Goal: Information Seeking & Learning: Find specific page/section

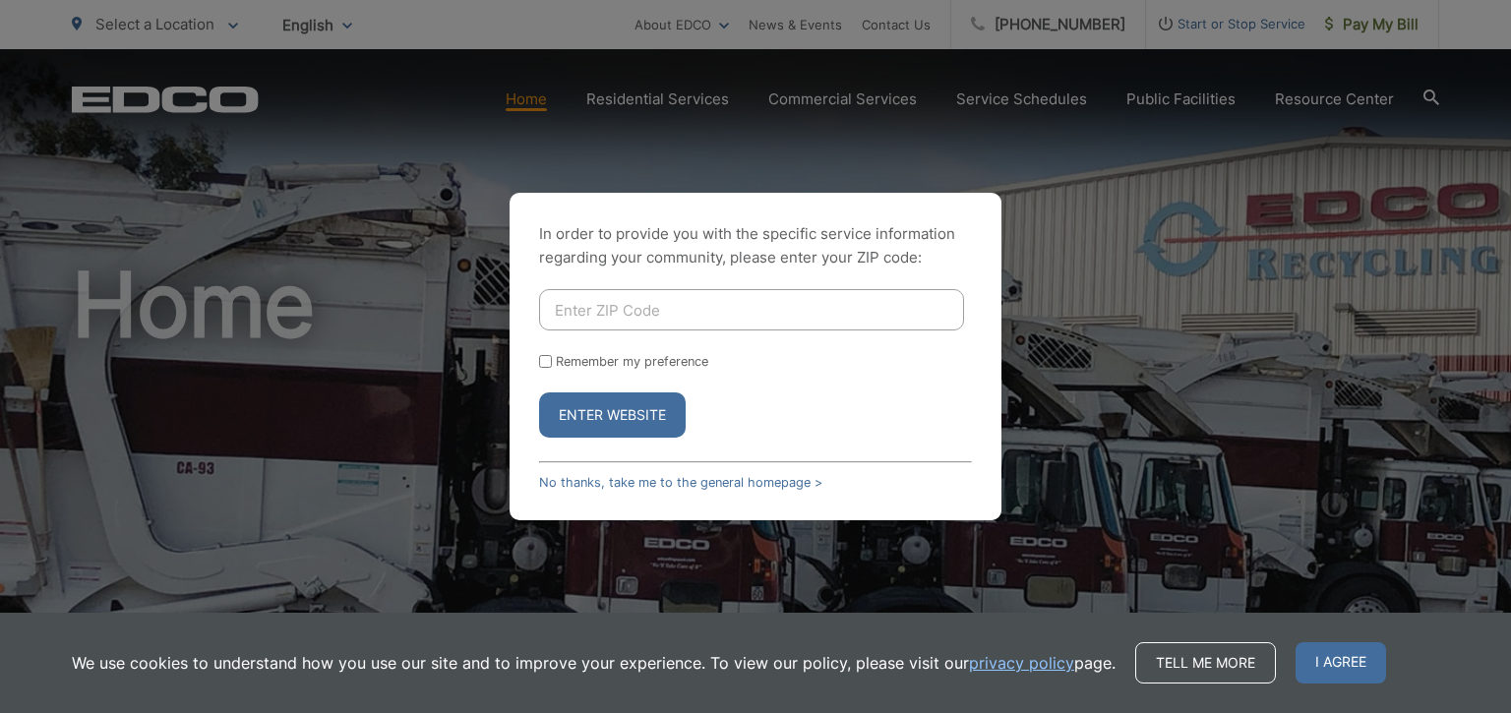
click at [979, 143] on div "In order to provide you with the specific service information regarding your co…" at bounding box center [755, 356] width 1511 height 713
click at [614, 423] on button "Enter Website" at bounding box center [612, 415] width 147 height 45
click at [626, 308] on input "Enter ZIP Code" at bounding box center [751, 309] width 425 height 41
type input "92101"
click at [539, 393] on button "Enter Website" at bounding box center [612, 415] width 147 height 45
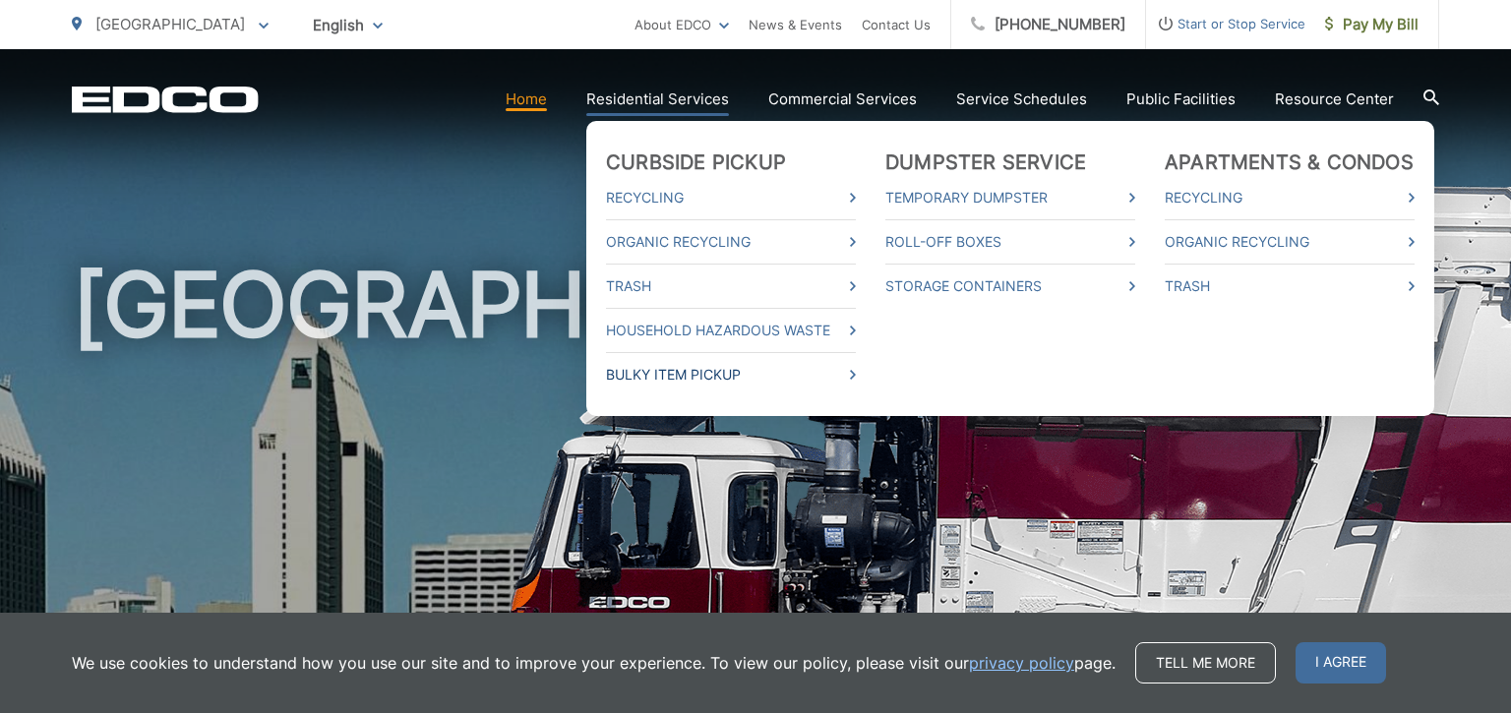
click at [649, 371] on link "Bulky Item Pickup" at bounding box center [731, 375] width 250 height 24
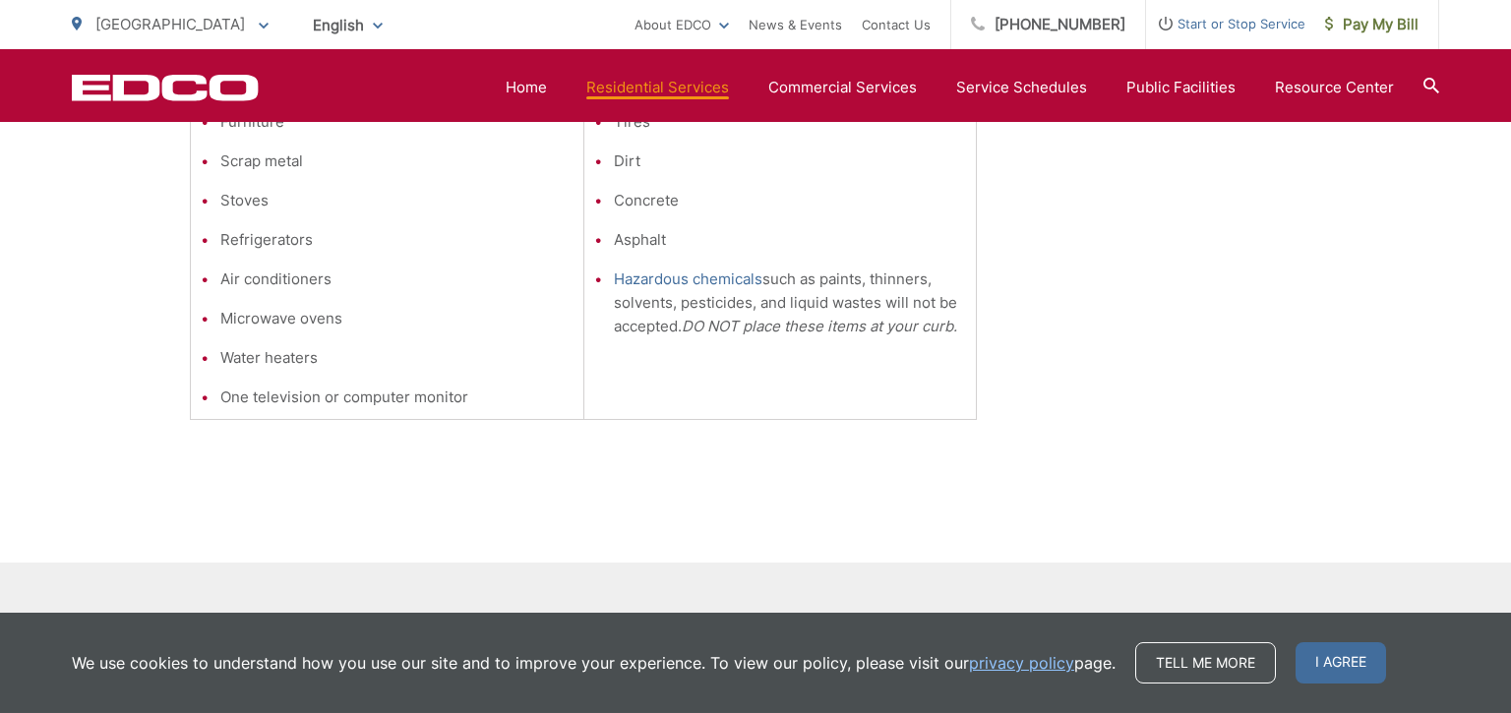
scroll to position [808, 0]
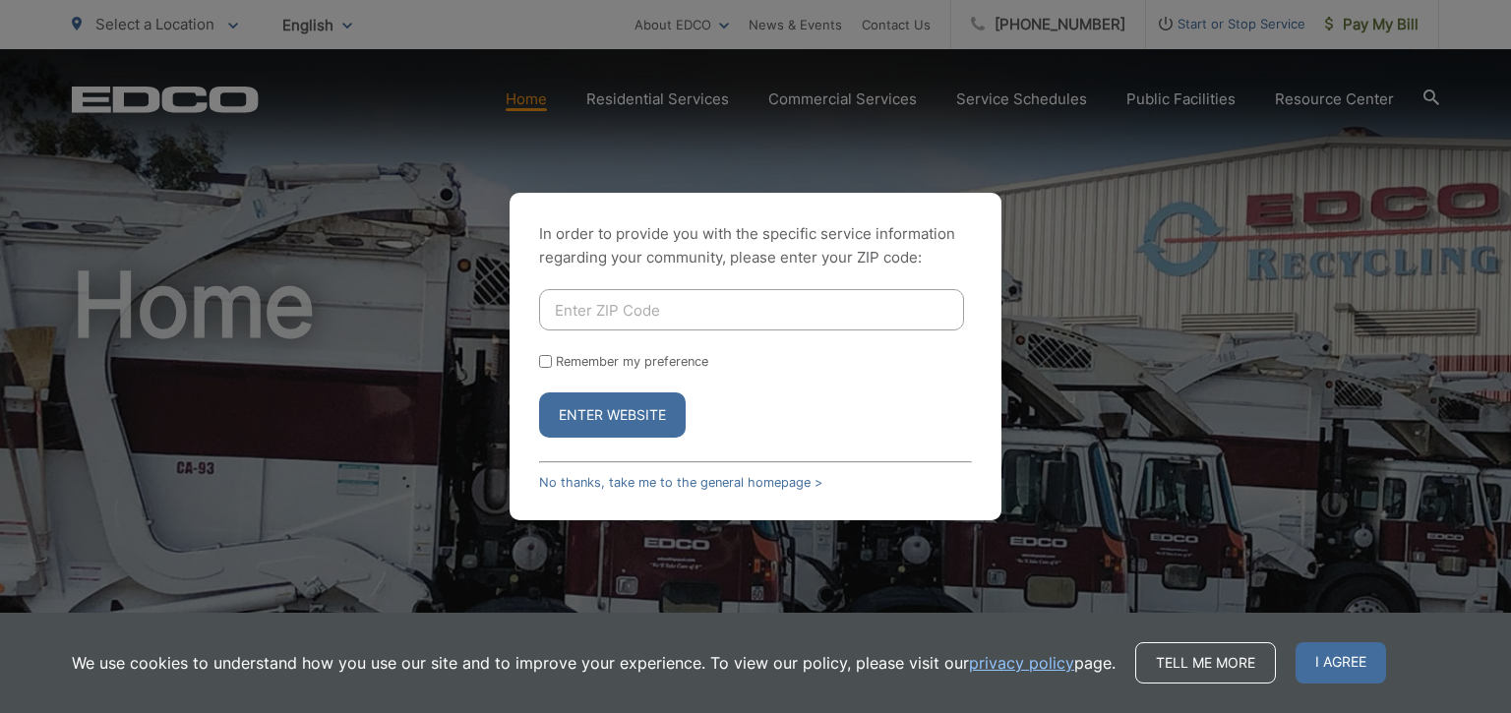
click at [838, 293] on input "Enter ZIP Code" at bounding box center [751, 309] width 425 height 41
type input "92101"
click at [539, 393] on button "Enter Website" at bounding box center [612, 415] width 147 height 45
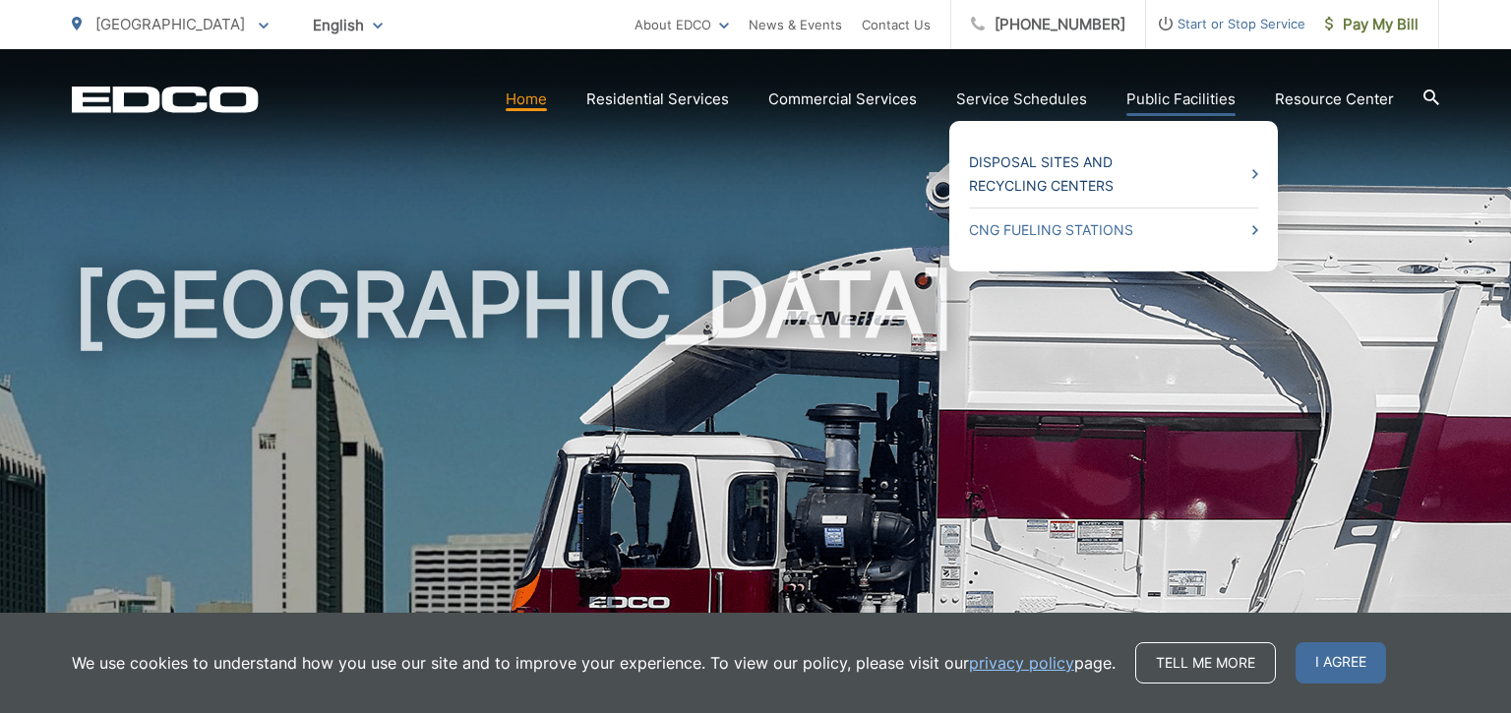
click at [1124, 173] on link "Disposal Sites and Recycling Centers" at bounding box center [1113, 174] width 289 height 47
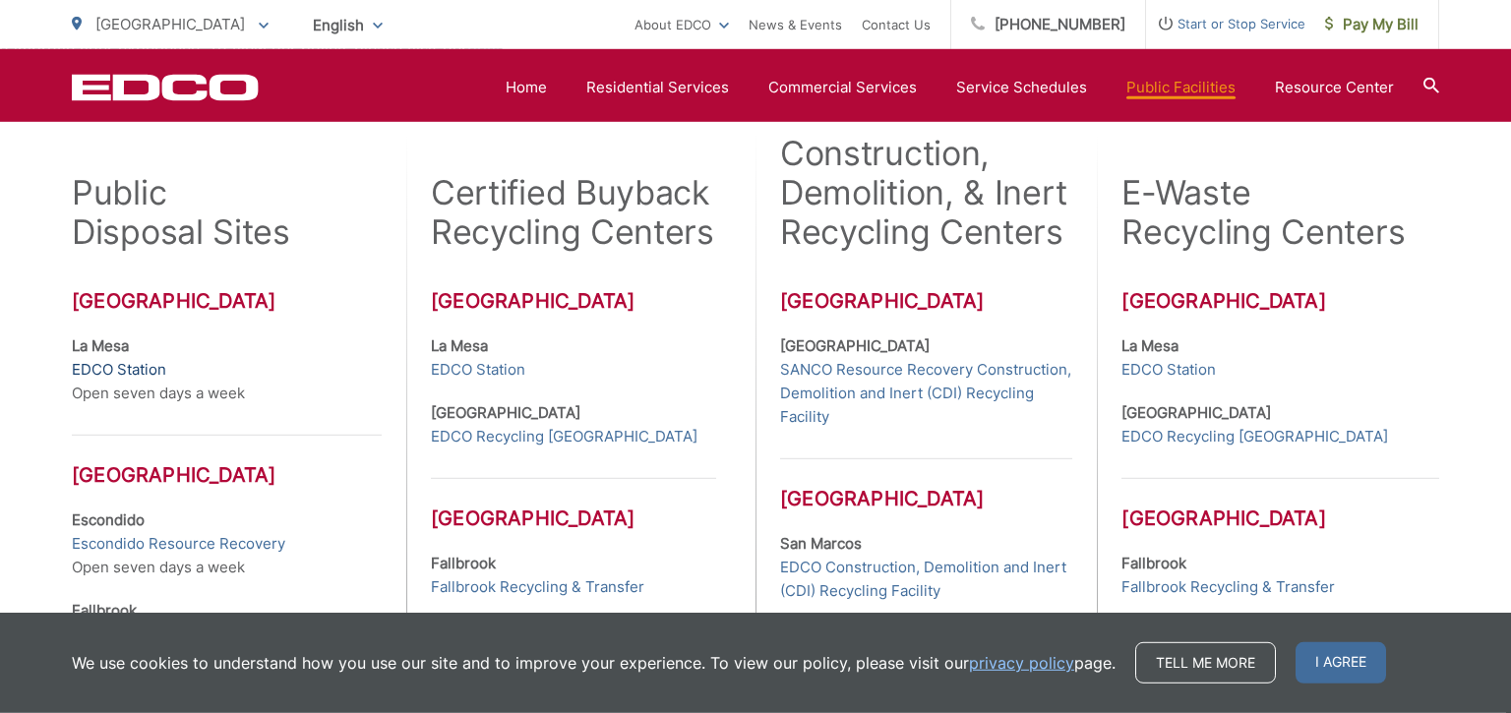
scroll to position [557, 0]
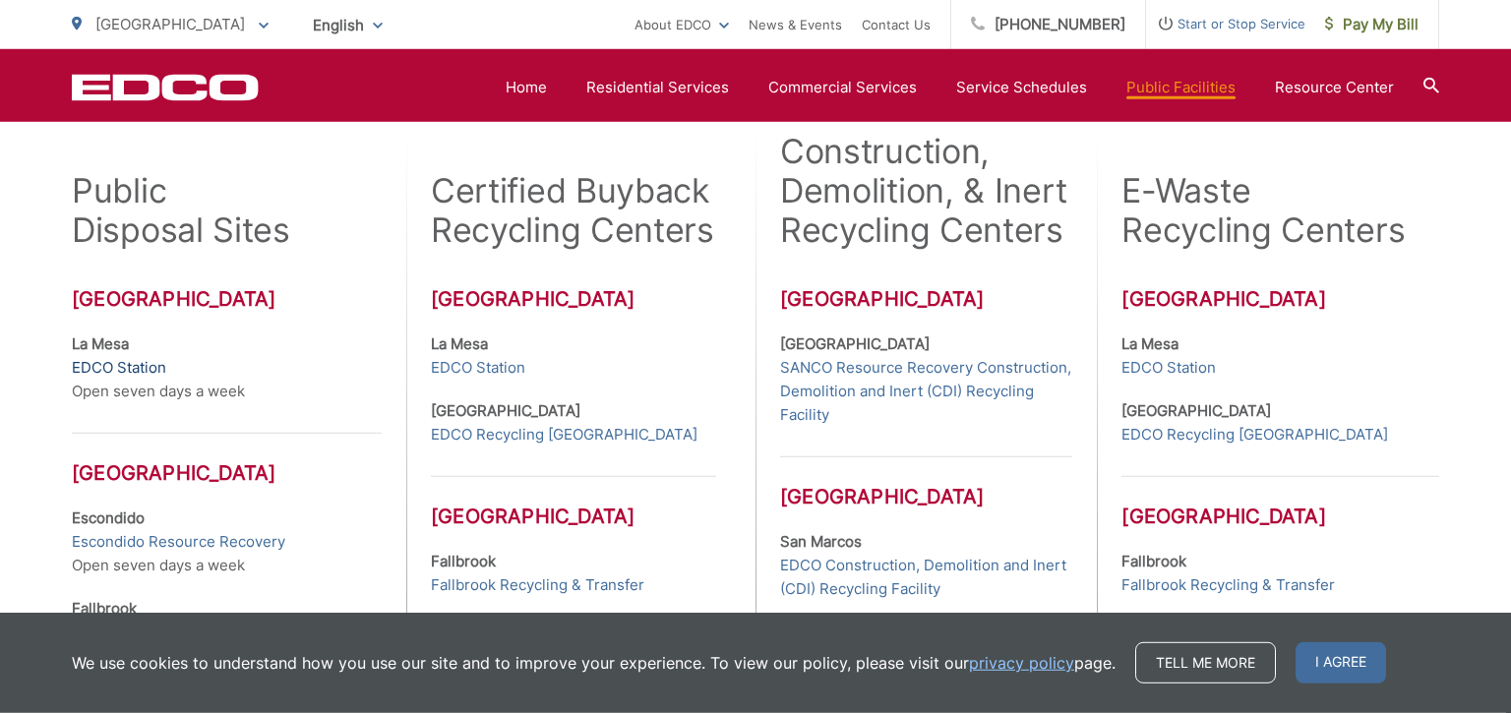
click at [125, 369] on link "EDCO Station" at bounding box center [119, 368] width 94 height 24
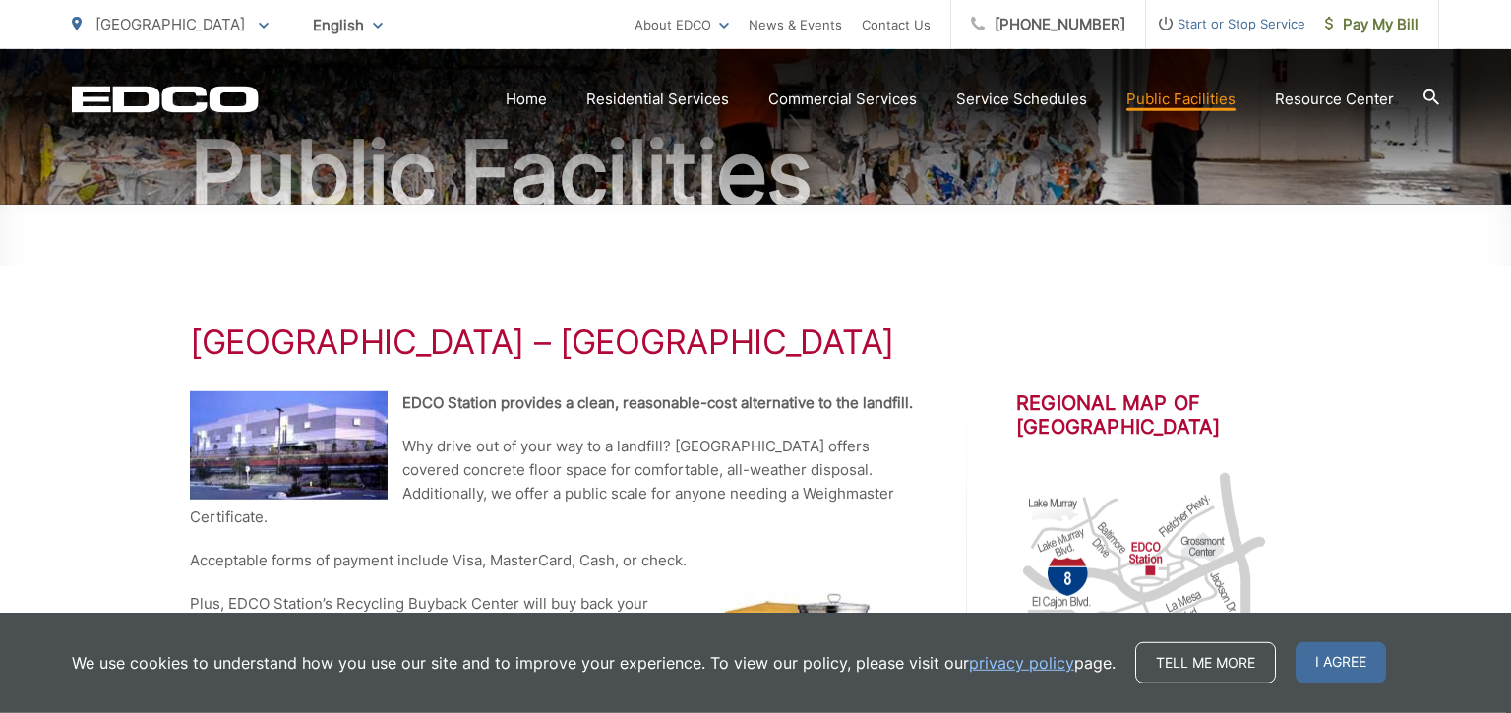
scroll to position [200, 0]
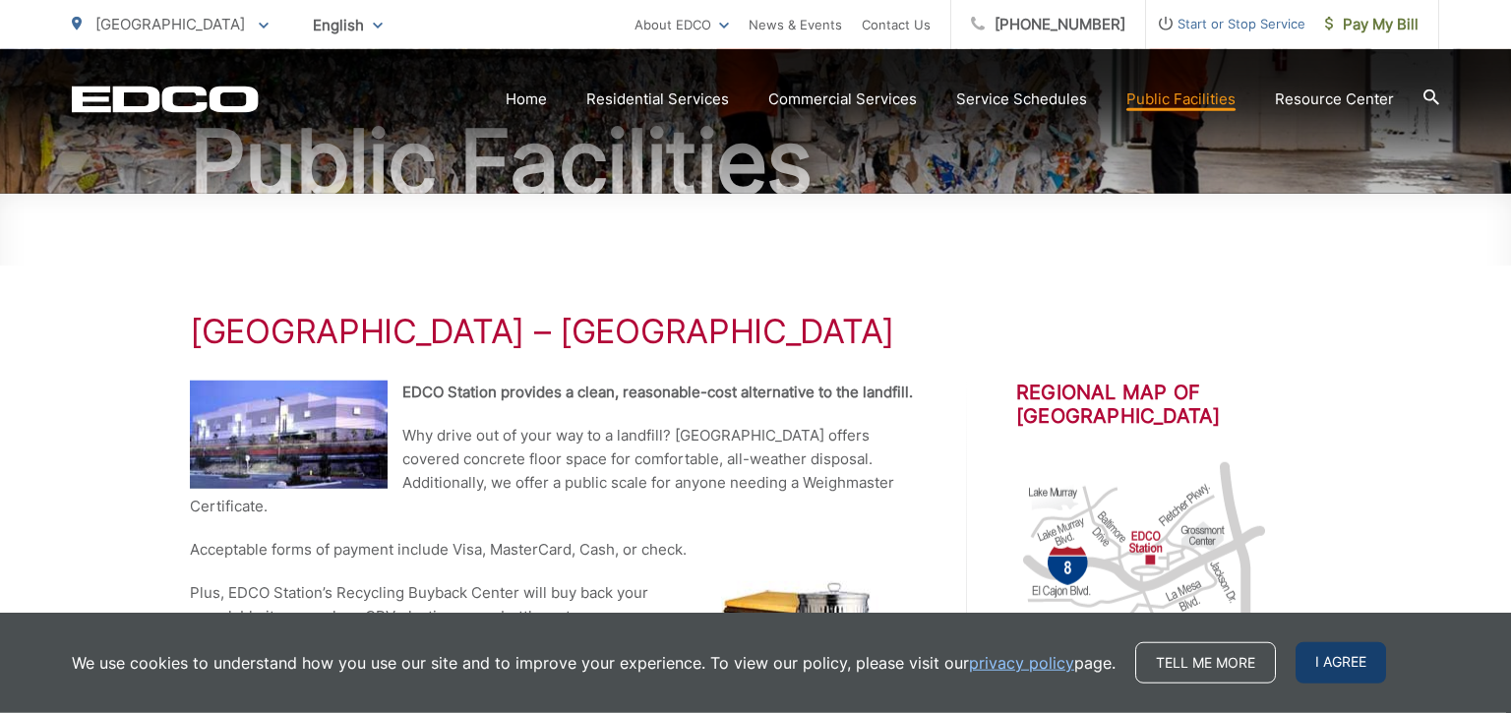
click at [1313, 660] on span "I agree" at bounding box center [1341, 663] width 91 height 41
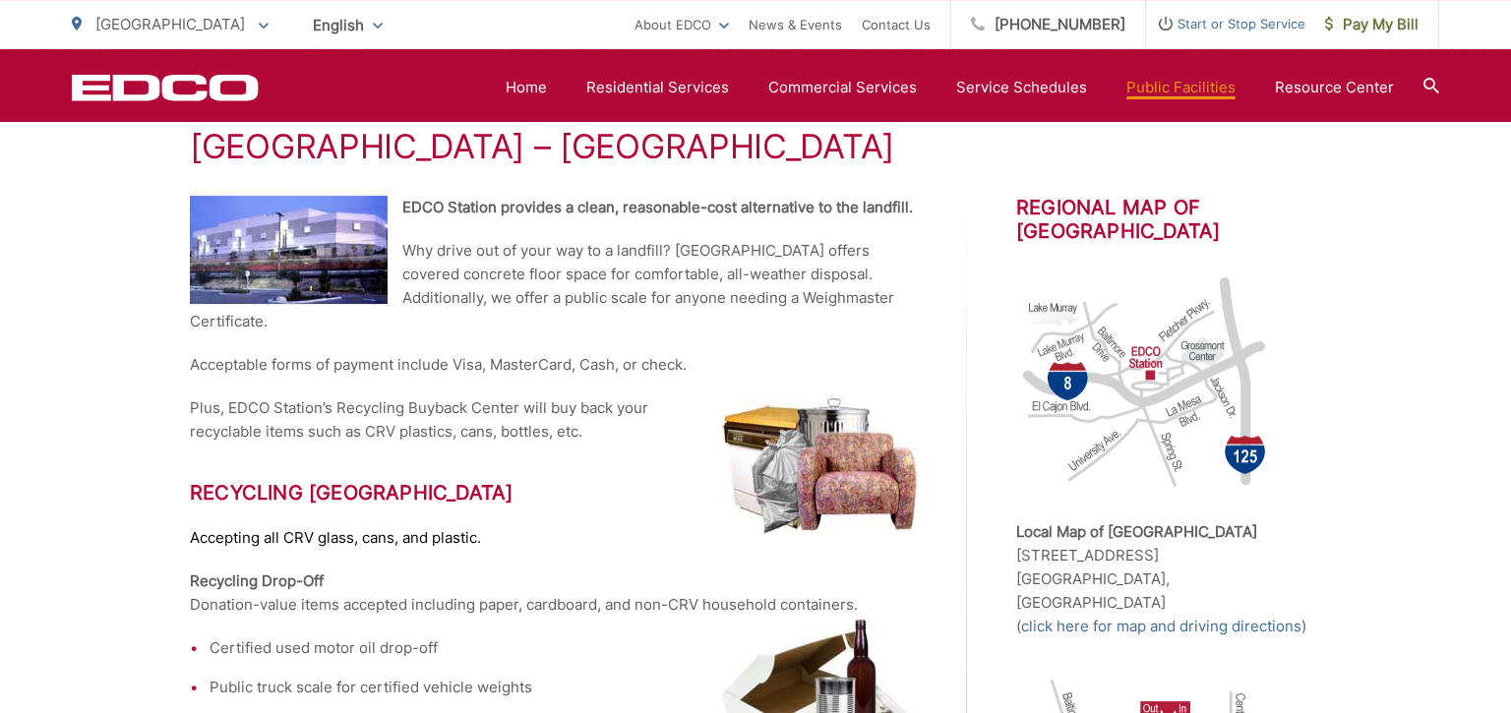
scroll to position [384, 0]
click at [1428, 83] on icon at bounding box center [1432, 86] width 16 height 16
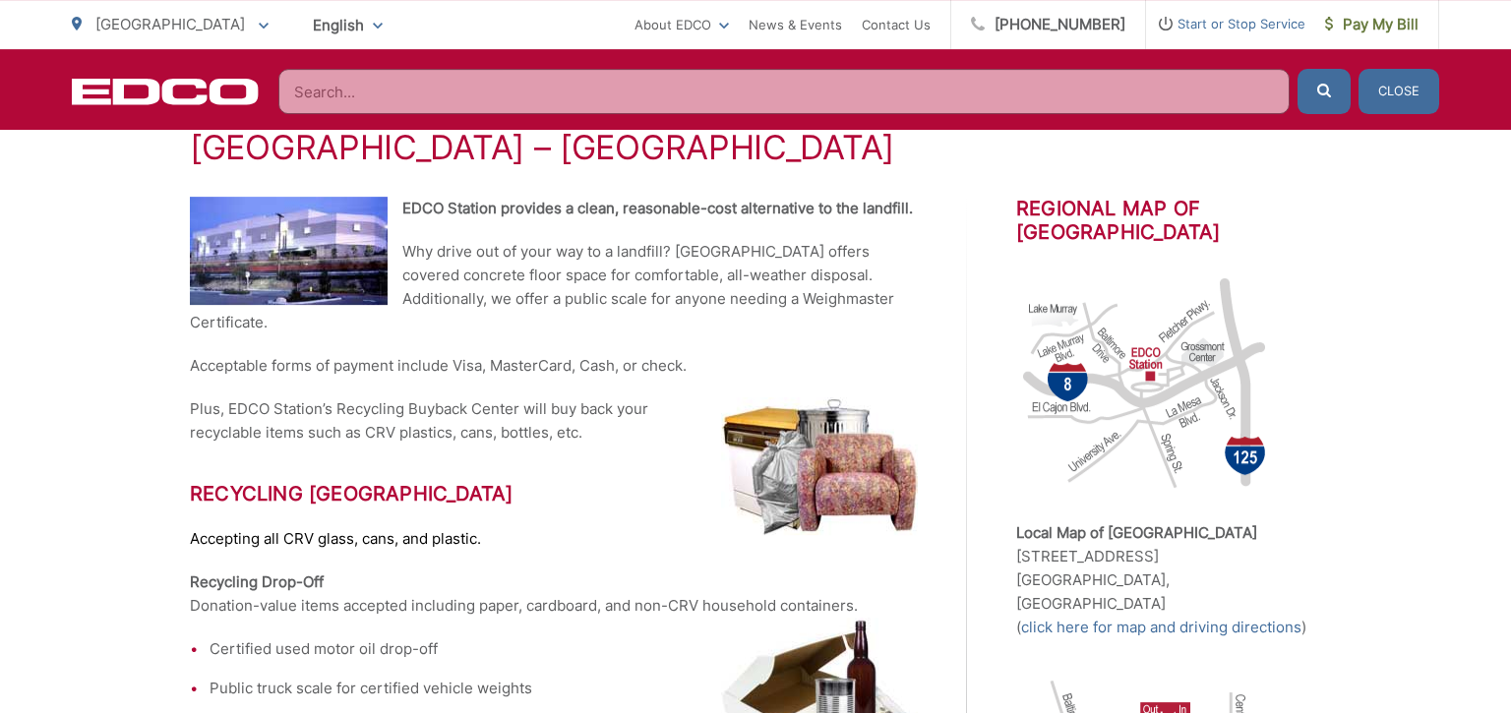
click at [1073, 99] on input "Search" at bounding box center [783, 91] width 1011 height 45
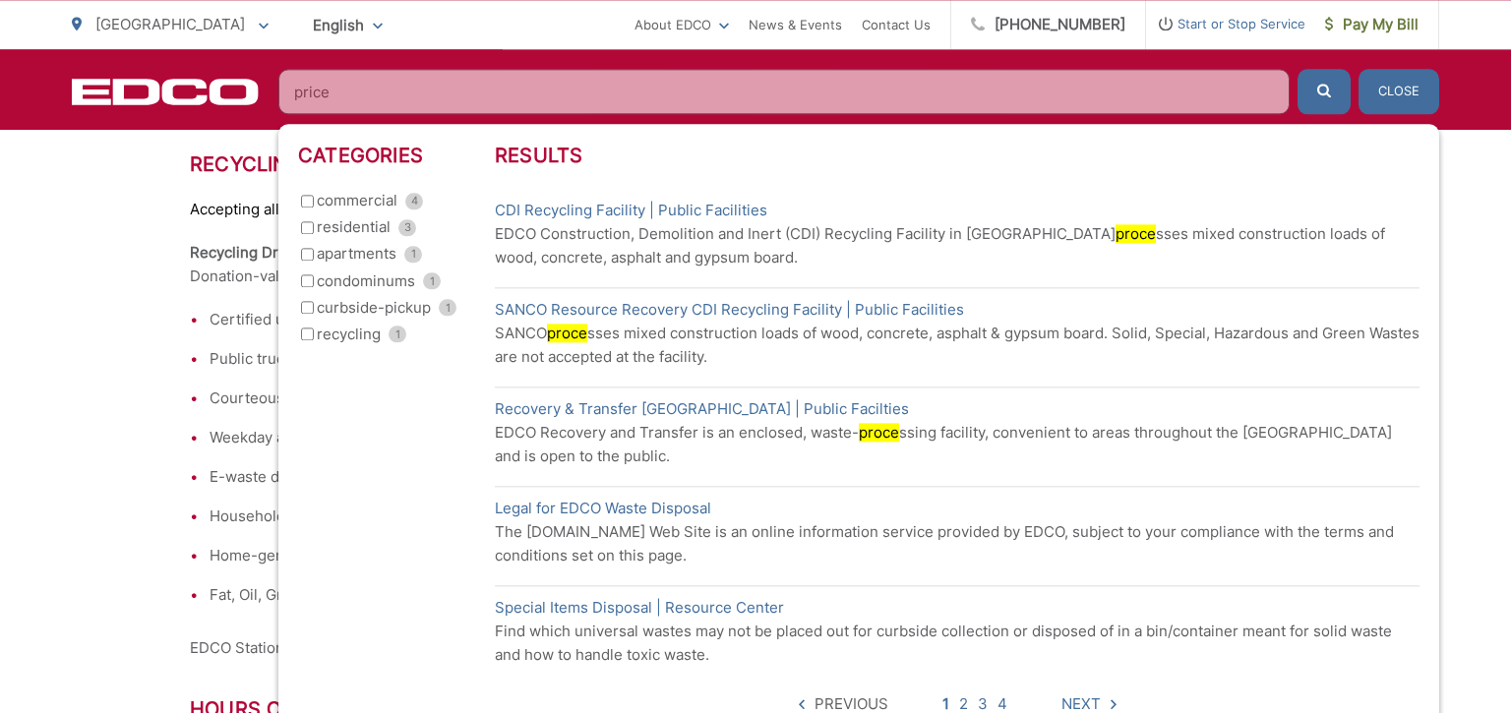
scroll to position [714, 0]
type input "price"
click at [116, 546] on div "[GEOGRAPHIC_DATA] – [GEOGRAPHIC_DATA] EDCO Station provides a clean, reasonable…" at bounding box center [755, 688] width 1511 height 2019
click at [1403, 79] on button "Close" at bounding box center [1399, 91] width 81 height 45
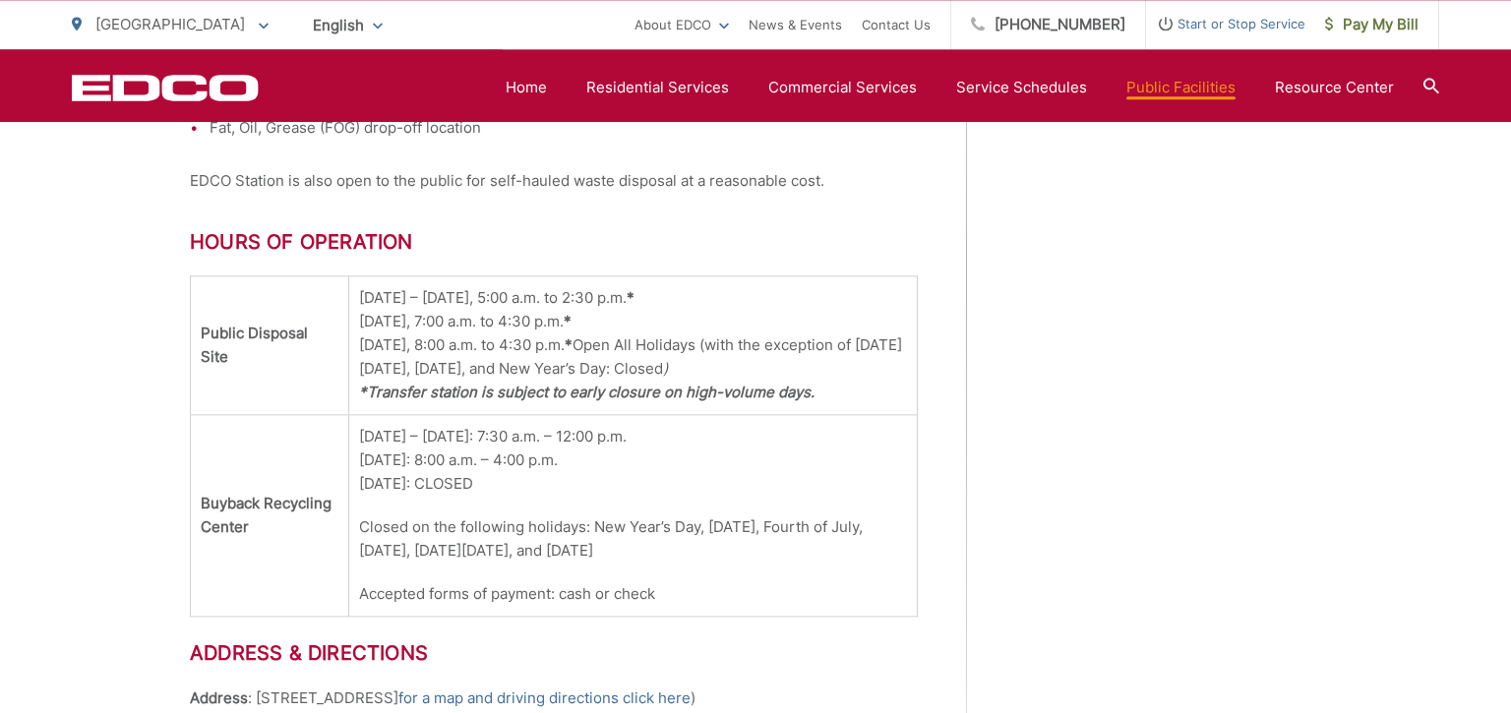
scroll to position [1350, 0]
